Goal: Find specific page/section: Find specific page/section

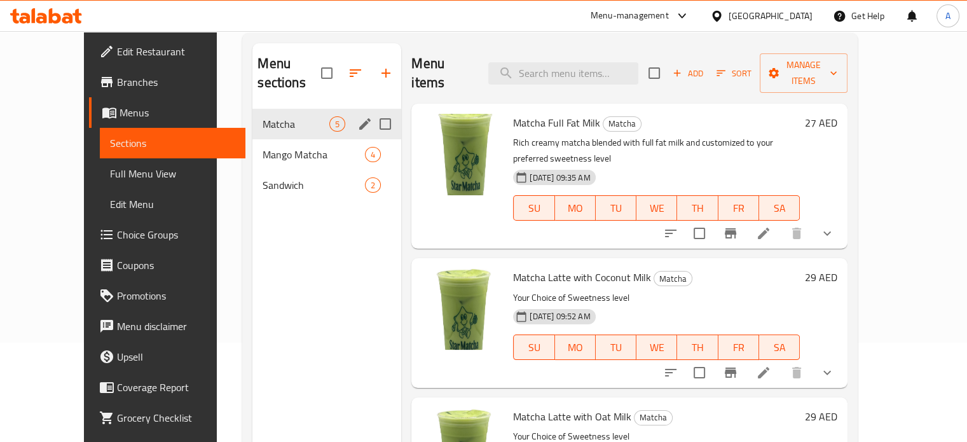
scroll to position [51, 0]
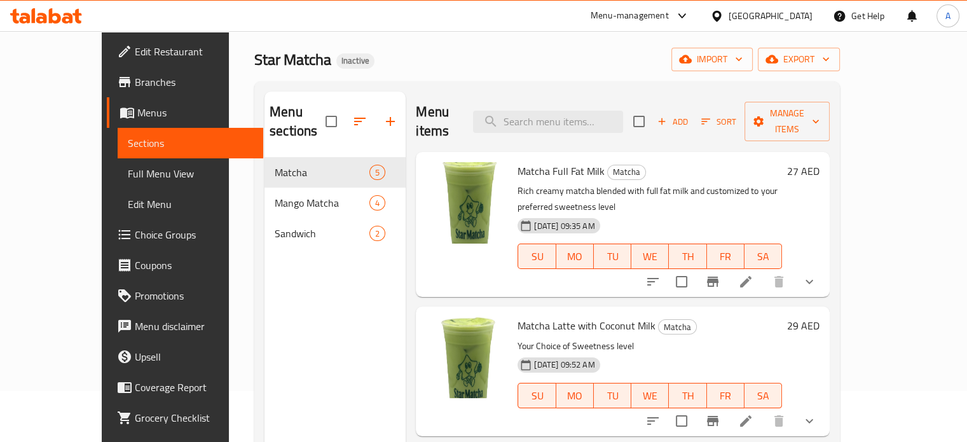
click at [137, 116] on span "Menus" at bounding box center [195, 112] width 116 height 15
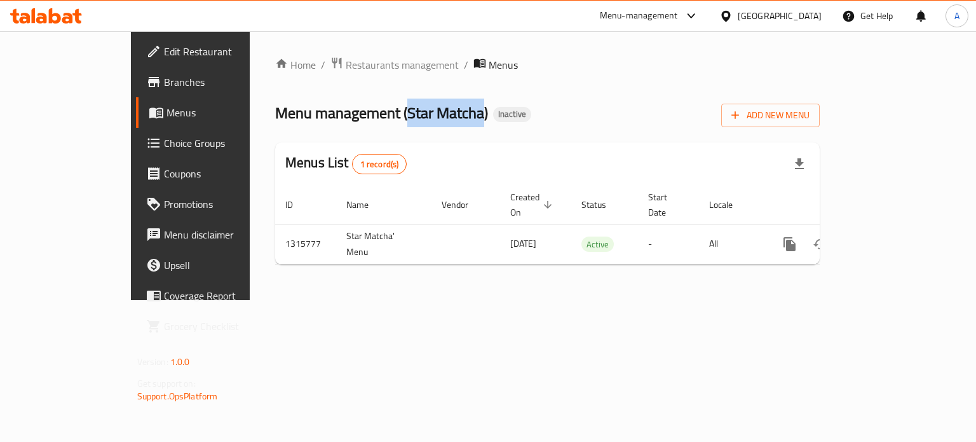
copy span "Star Matcha"
drag, startPoint x: 400, startPoint y: 114, endPoint x: 322, endPoint y: 109, distance: 79.0
click at [322, 109] on span "Menu management ( Star Matcha )" at bounding box center [381, 112] width 213 height 29
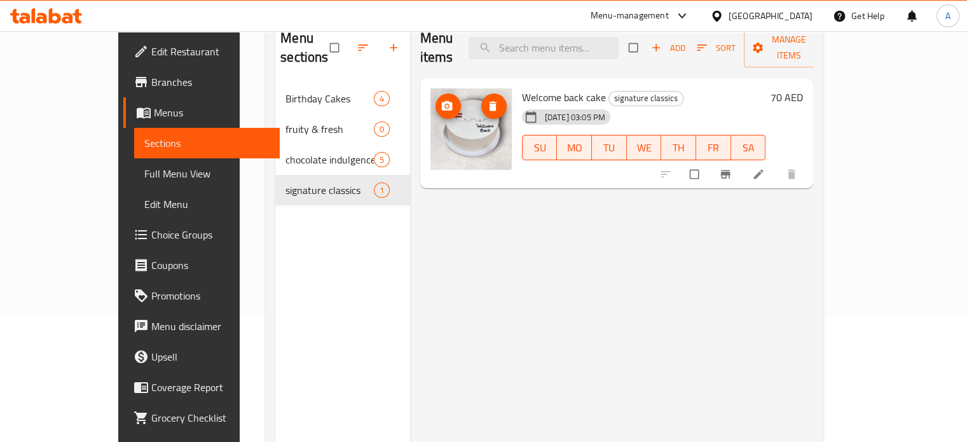
scroll to position [127, 0]
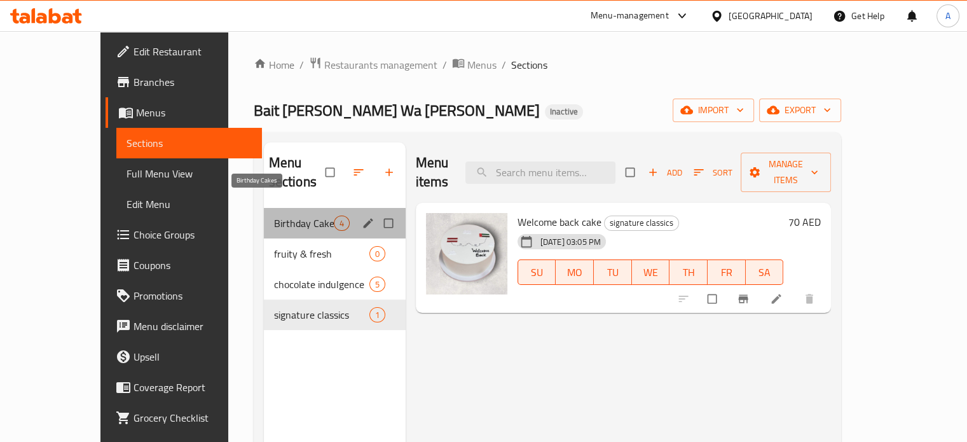
click at [274, 215] on span "Birthday Cakes" at bounding box center [304, 222] width 60 height 15
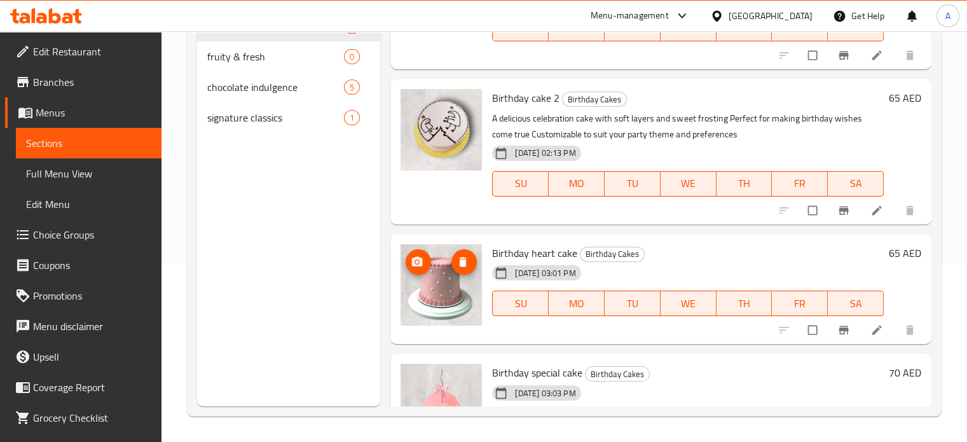
scroll to position [139, 0]
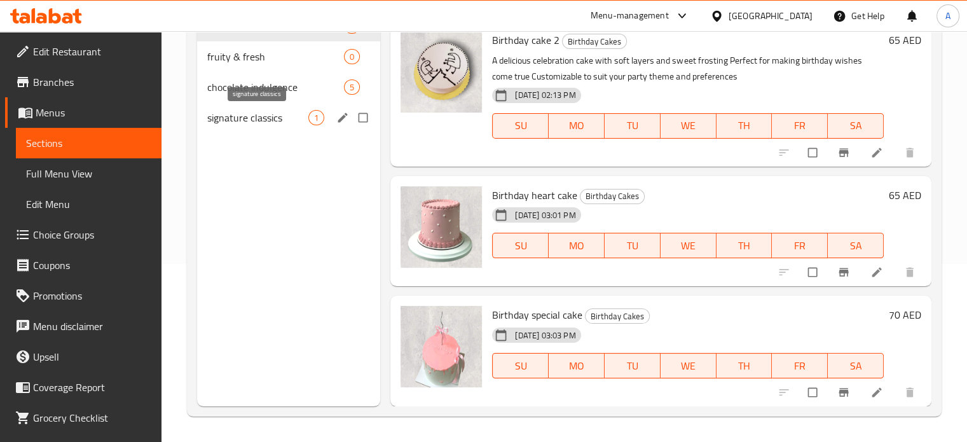
click at [233, 118] on span "signature classics" at bounding box center [258, 117] width 102 height 15
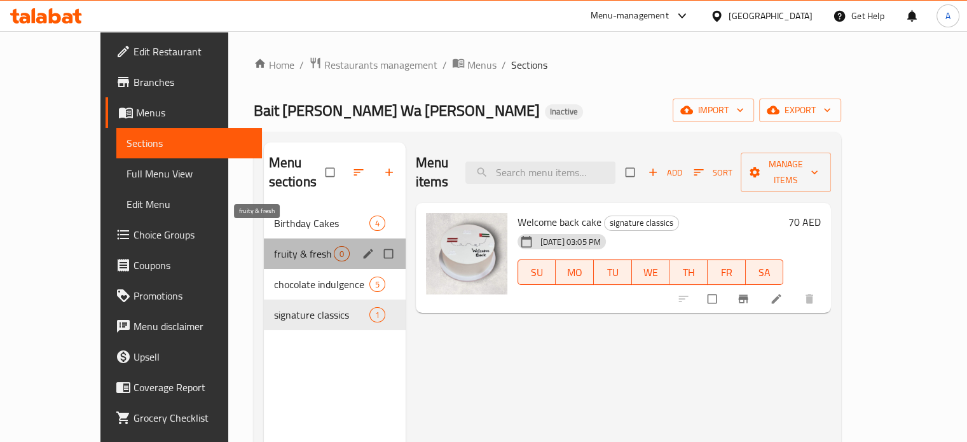
click at [274, 246] on span "fruity & fresh" at bounding box center [304, 253] width 60 height 15
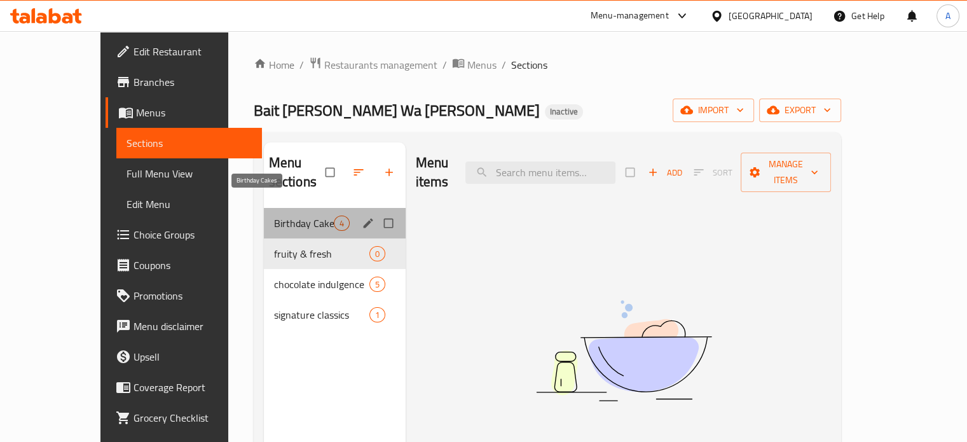
click at [274, 215] on span "Birthday Cakes" at bounding box center [304, 222] width 60 height 15
